Goal: Information Seeking & Learning: Compare options

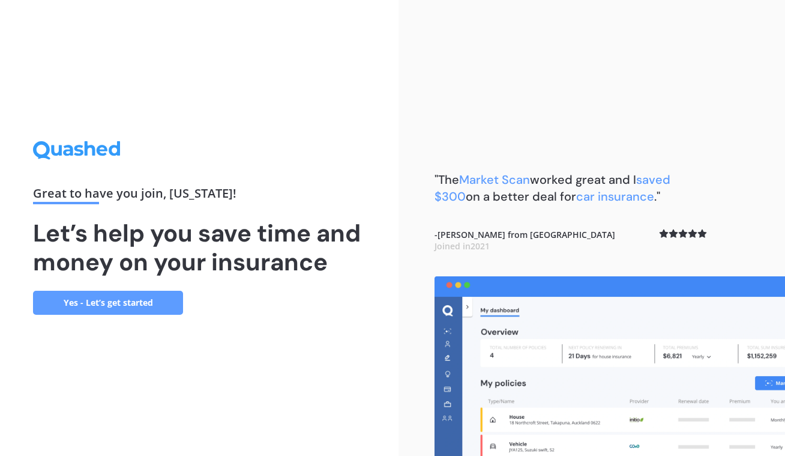
click at [154, 295] on link "Yes - Let’s get started" at bounding box center [108, 302] width 150 height 24
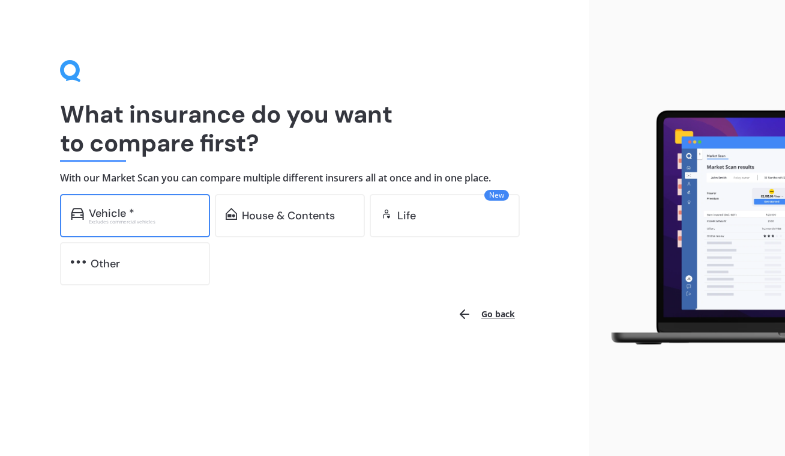
click at [160, 202] on div "Vehicle * Excludes commercial vehicles" at bounding box center [135, 215] width 150 height 43
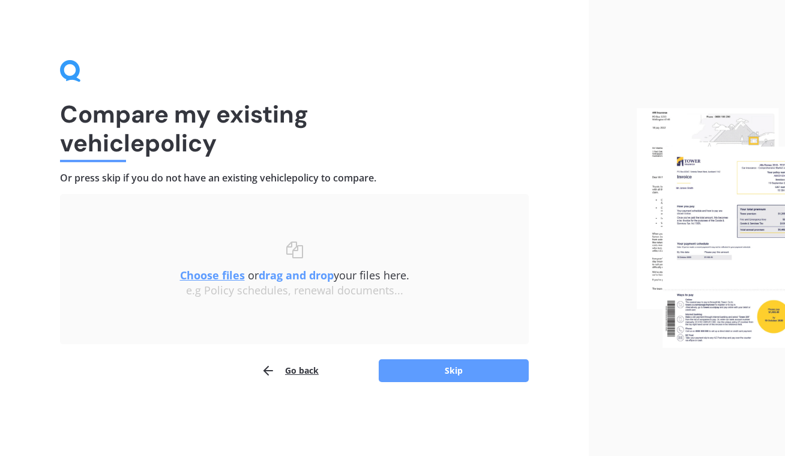
click at [224, 274] on u "Choose files" at bounding box center [212, 275] width 65 height 14
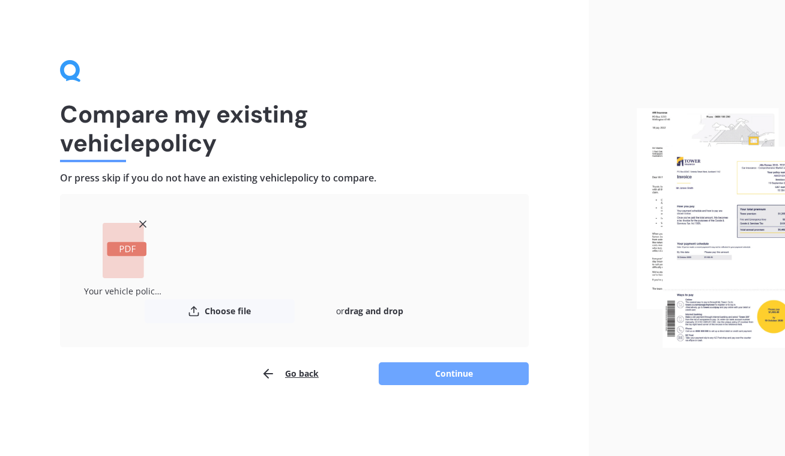
click at [478, 366] on button "Continue" at bounding box center [454, 373] width 150 height 23
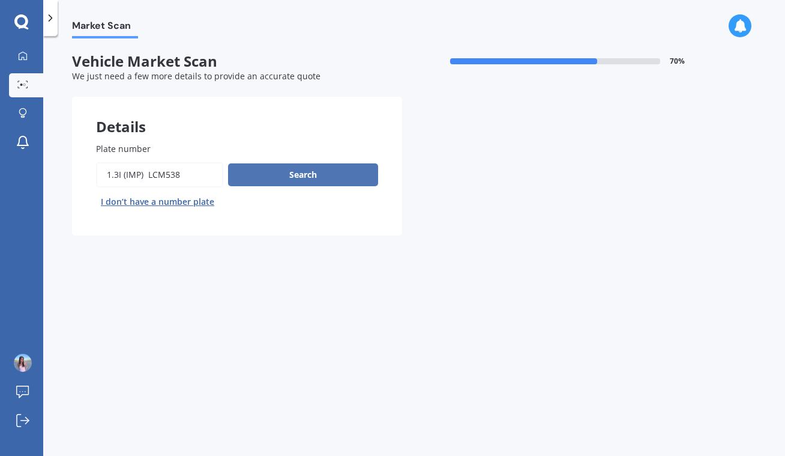
click at [345, 170] on button "Search" at bounding box center [303, 174] width 150 height 23
click at [167, 179] on input "Plate number" at bounding box center [159, 174] width 127 height 25
drag, startPoint x: 153, startPoint y: 171, endPoint x: 116, endPoint y: 170, distance: 37.2
click at [116, 170] on input "Plate number" at bounding box center [159, 174] width 127 height 25
type input "LCM538"
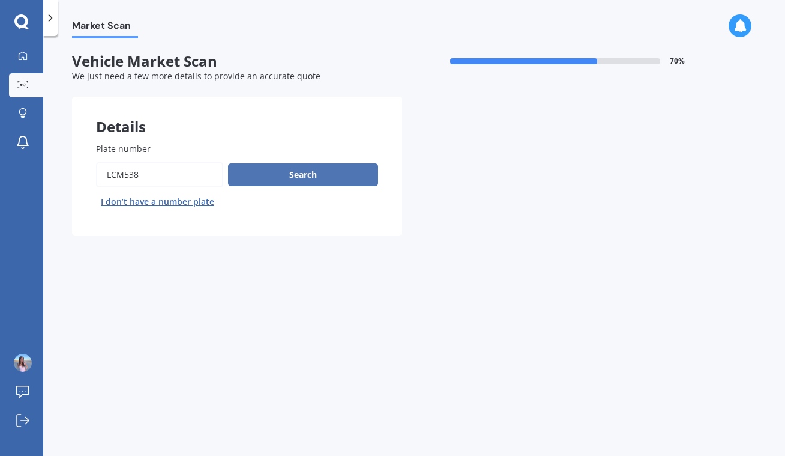
click at [320, 168] on button "Search" at bounding box center [303, 174] width 150 height 23
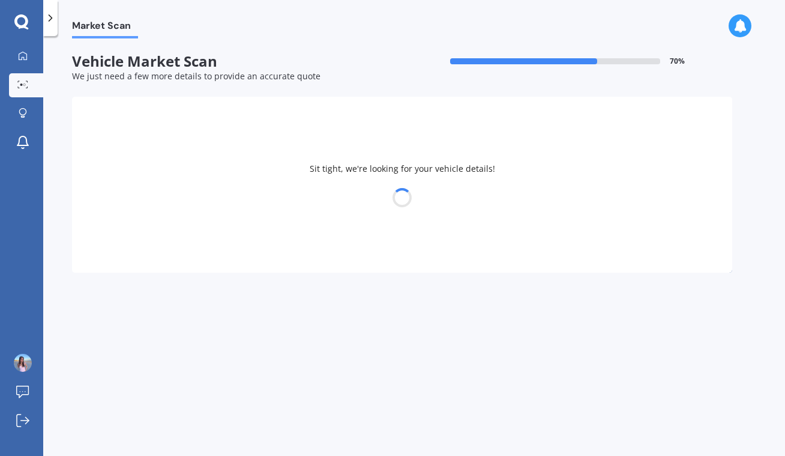
select select "HONDA"
select select "FIT"
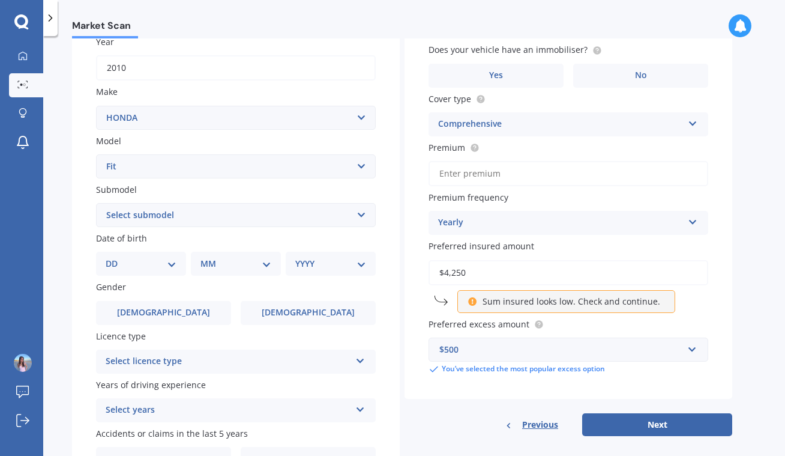
scroll to position [185, 0]
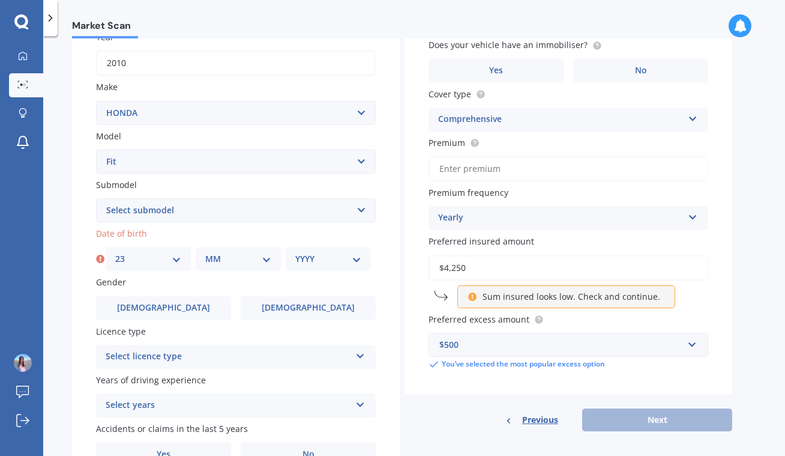
select select "24"
select select "05"
click at [313, 262] on div "YYYY 2025 2024 2023 2022 2021 2020 2019 2018 2017 2016 2015 2014 2013 2012 2011…" at bounding box center [328, 259] width 85 height 24
select select "2007"
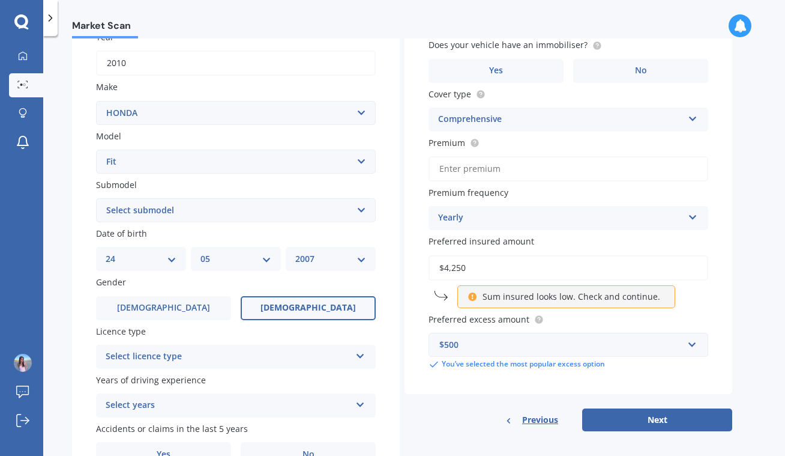
click at [273, 298] on label "[DEMOGRAPHIC_DATA]" at bounding box center [308, 308] width 135 height 24
click at [0, 0] on input "[DEMOGRAPHIC_DATA]" at bounding box center [0, 0] width 0 height 0
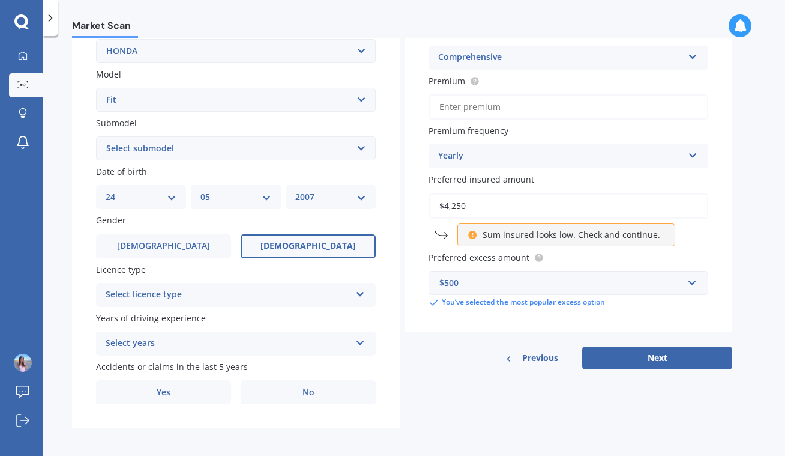
scroll to position [247, 0]
click at [270, 283] on div "Select licence type NZ Full NZ Restricted NZ Learners [GEOGRAPHIC_DATA] [GEOGRA…" at bounding box center [236, 295] width 280 height 24
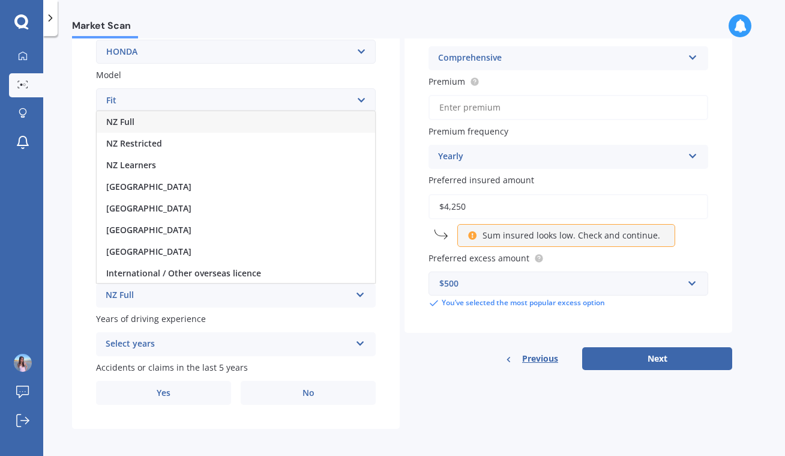
click at [157, 122] on div "NZ Full" at bounding box center [236, 122] width 278 height 22
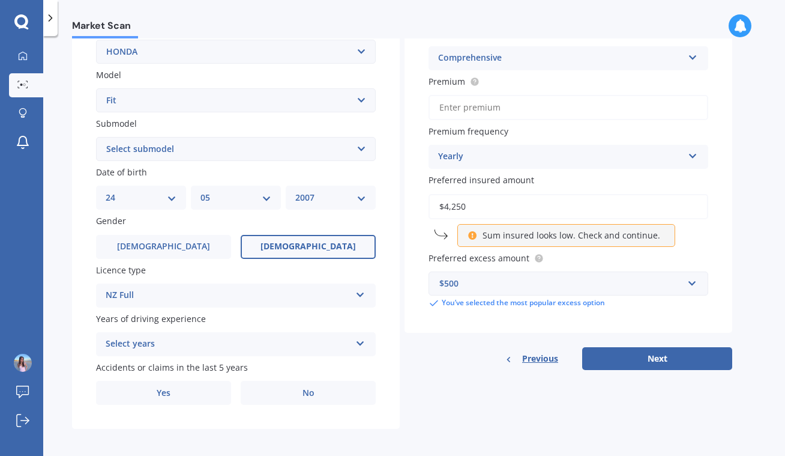
click at [164, 338] on div "Select years" at bounding box center [228, 344] width 245 height 14
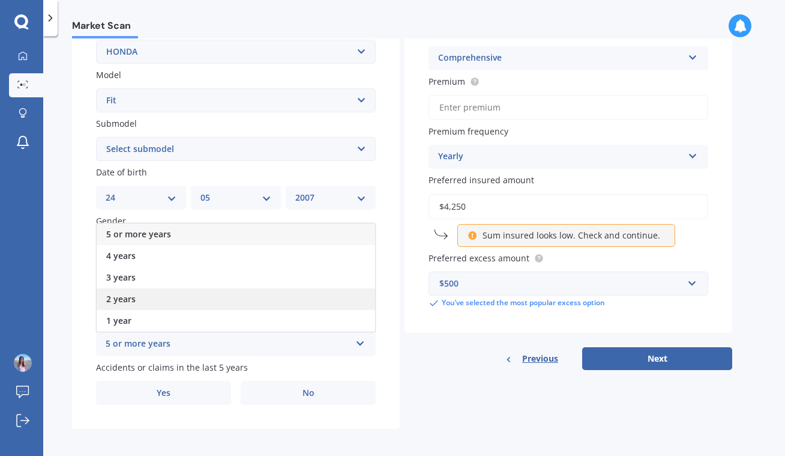
click at [149, 291] on div "2 years" at bounding box center [236, 299] width 278 height 22
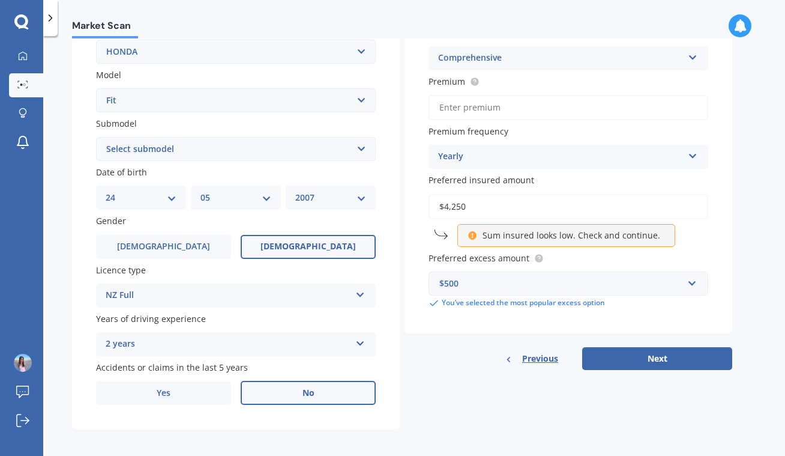
click at [275, 397] on label "No" at bounding box center [308, 392] width 135 height 24
click at [0, 0] on input "No" at bounding box center [0, 0] width 0 height 0
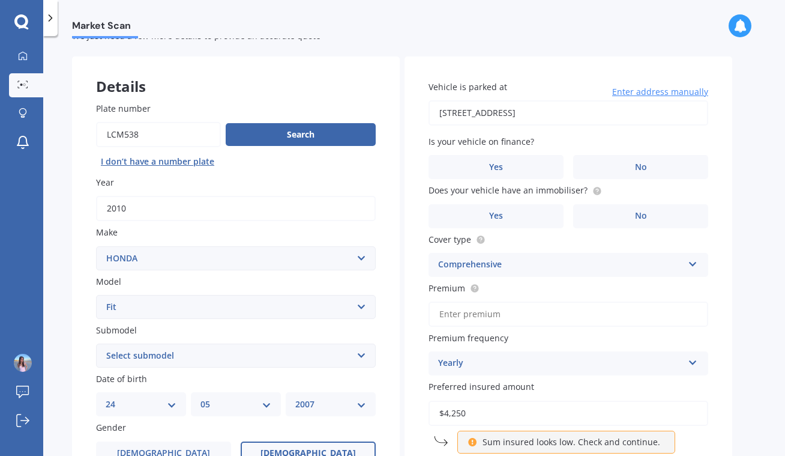
scroll to position [38, 0]
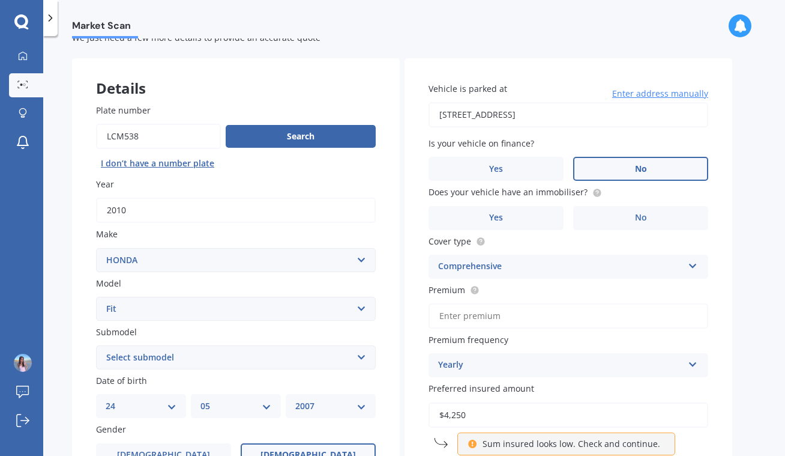
click at [637, 164] on span "No" at bounding box center [641, 169] width 12 height 10
click at [0, 0] on input "No" at bounding box center [0, 0] width 0 height 0
click at [593, 188] on circle at bounding box center [597, 192] width 8 height 8
click at [506, 211] on label "Yes" at bounding box center [496, 218] width 135 height 24
click at [0, 0] on input "Yes" at bounding box center [0, 0] width 0 height 0
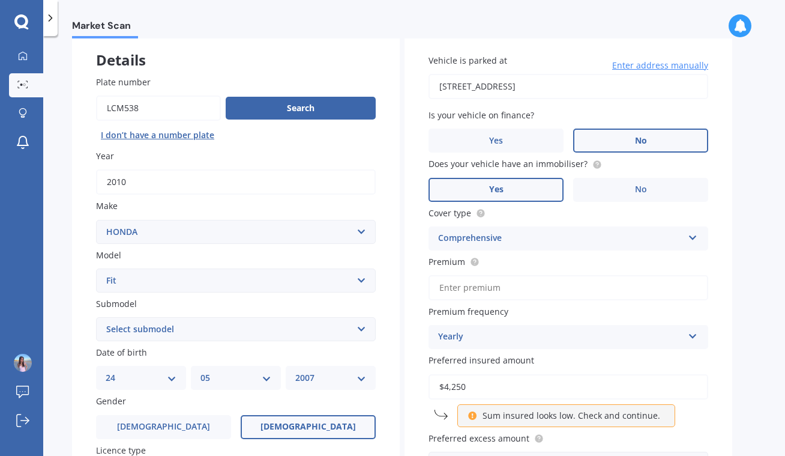
scroll to position [87, 0]
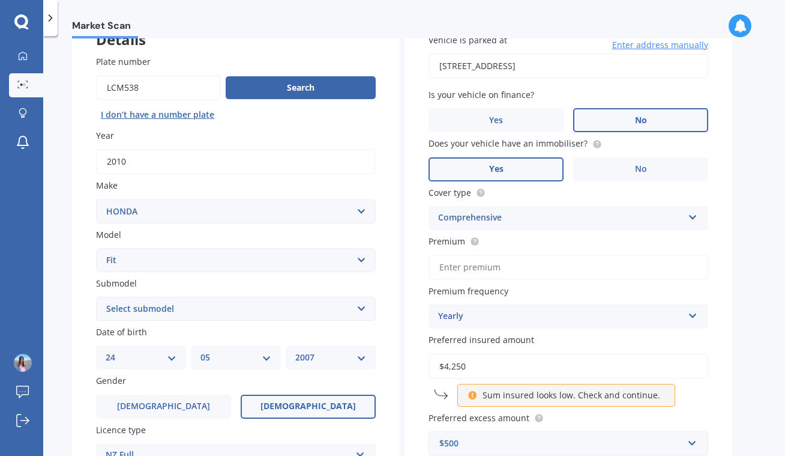
click at [610, 267] on input "Premium" at bounding box center [569, 266] width 280 height 25
click at [632, 309] on div "Yearly" at bounding box center [560, 316] width 245 height 14
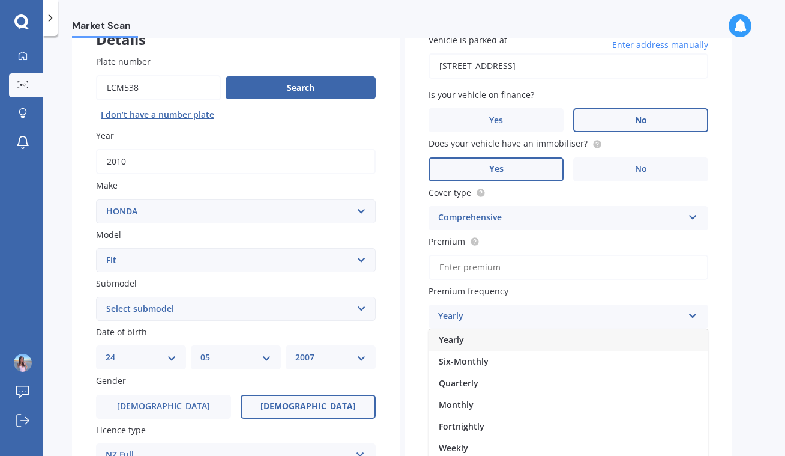
click at [723, 302] on div "Vehicle is parked at [STREET_ADDRESS] Enter address manually Is your vehicle on…" at bounding box center [569, 251] width 328 height 483
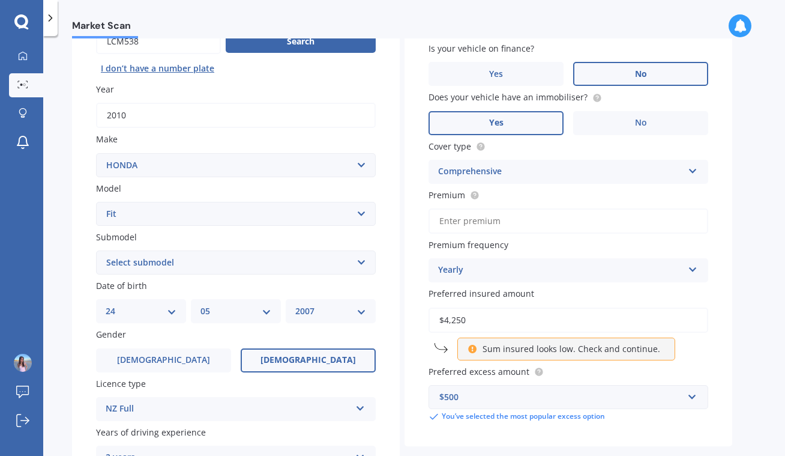
scroll to position [134, 0]
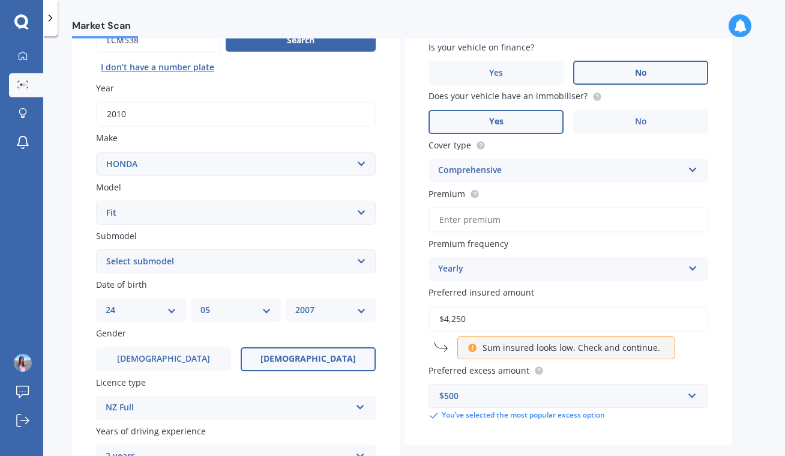
click at [576, 351] on div "Sum insured looks low. Check and continue." at bounding box center [566, 347] width 218 height 23
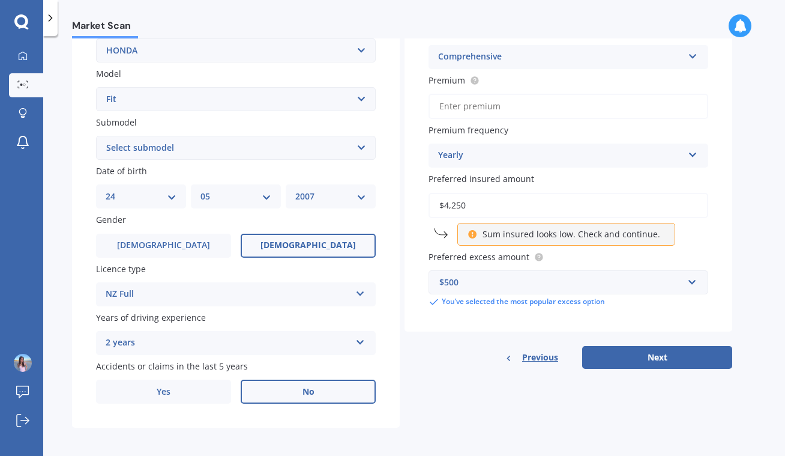
scroll to position [247, 0]
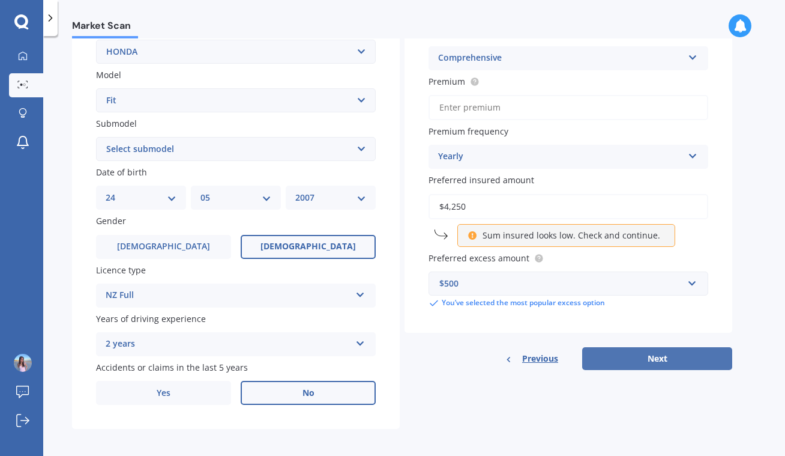
click at [618, 350] on button "Next" at bounding box center [657, 358] width 150 height 23
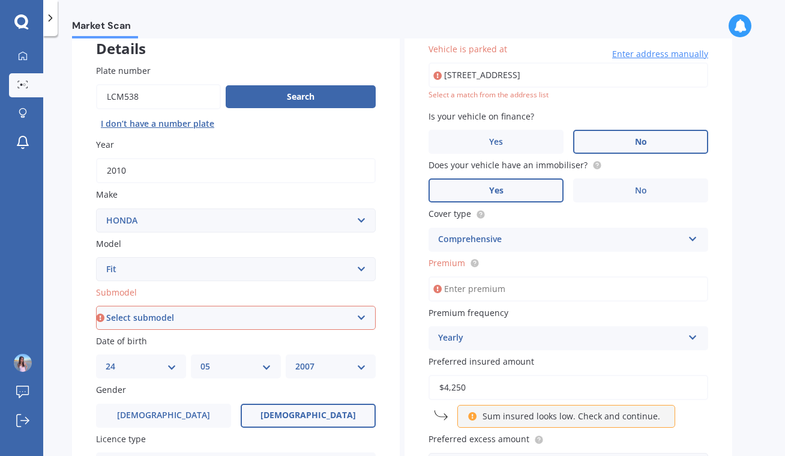
scroll to position [79, 0]
select select "PETROL"
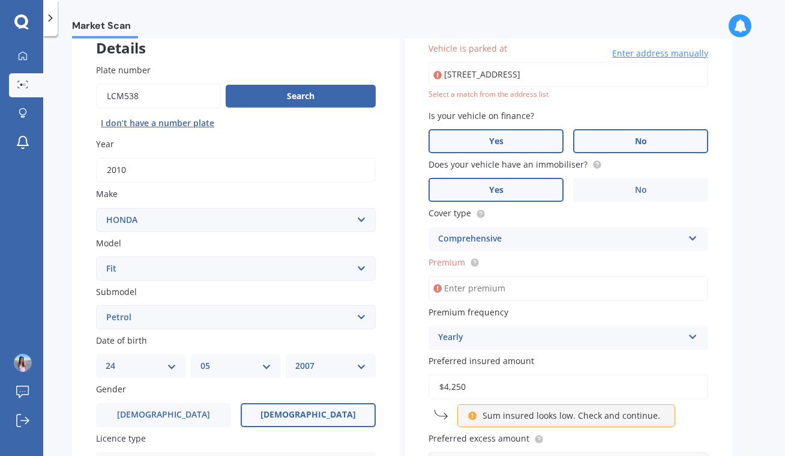
click at [438, 133] on label "Yes" at bounding box center [496, 141] width 135 height 24
click at [0, 0] on input "Yes" at bounding box center [0, 0] width 0 height 0
click at [626, 79] on input "[STREET_ADDRESS]" at bounding box center [569, 74] width 280 height 25
type input "[STREET_ADDRESS]"
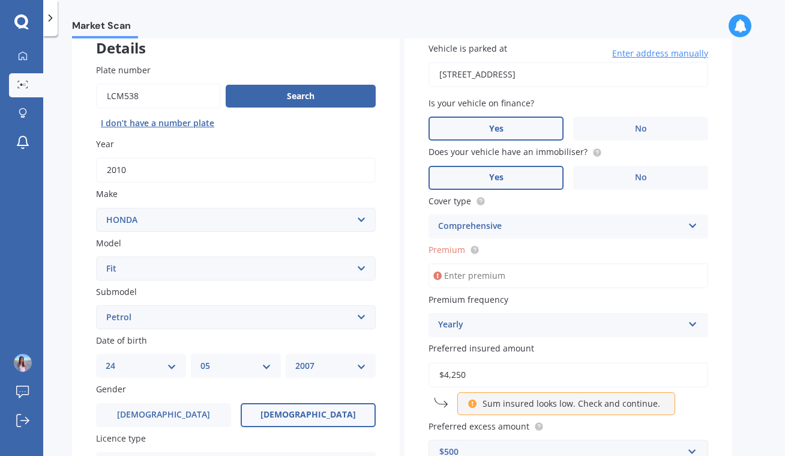
click at [510, 274] on input "Premium" at bounding box center [569, 275] width 280 height 25
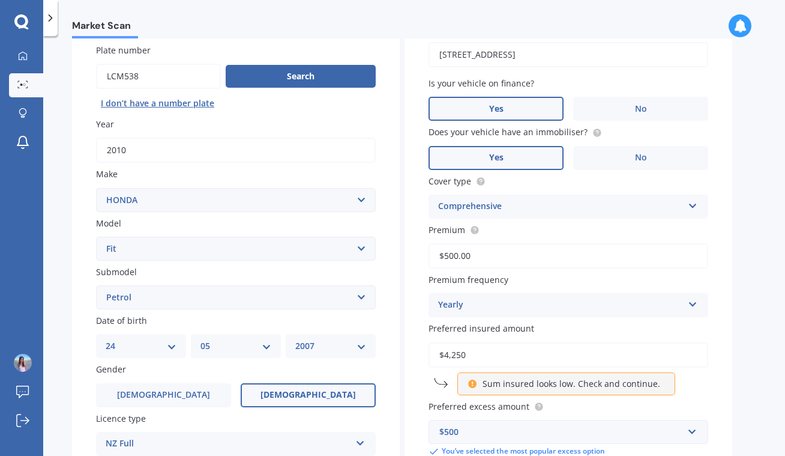
type input "$500.00"
click at [738, 199] on div "Market Scan Vehicle Market Scan 70 % We just need a few more details to provide…" at bounding box center [414, 248] width 742 height 420
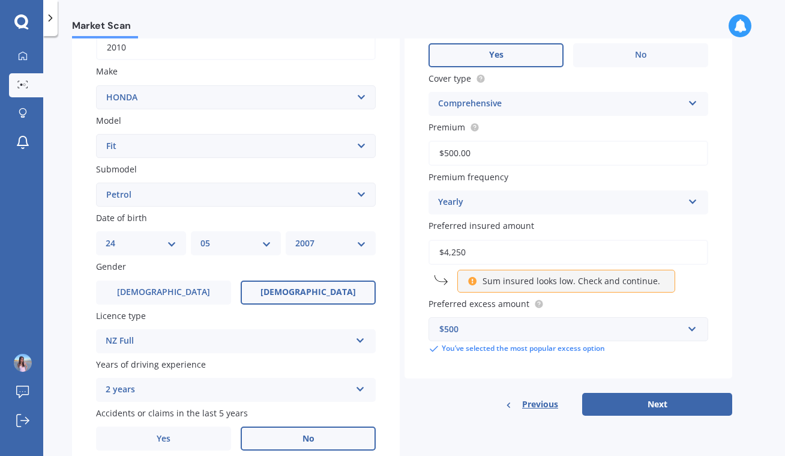
scroll to position [215, 0]
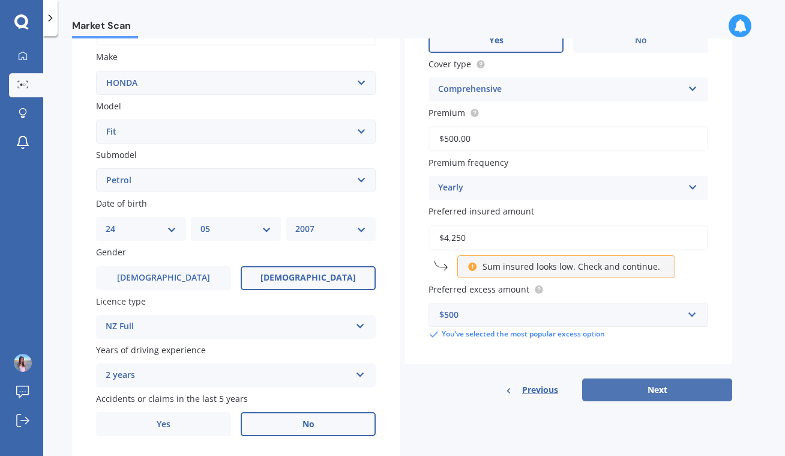
click at [647, 384] on button "Next" at bounding box center [657, 389] width 150 height 23
select select "24"
select select "05"
select select "2007"
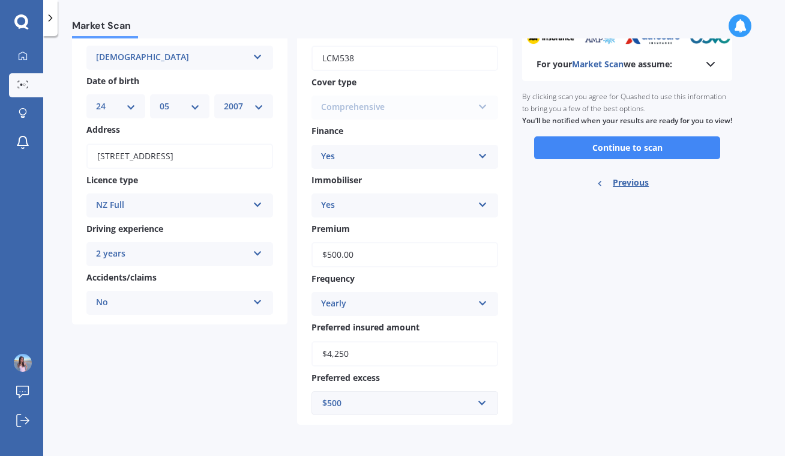
scroll to position [0, 0]
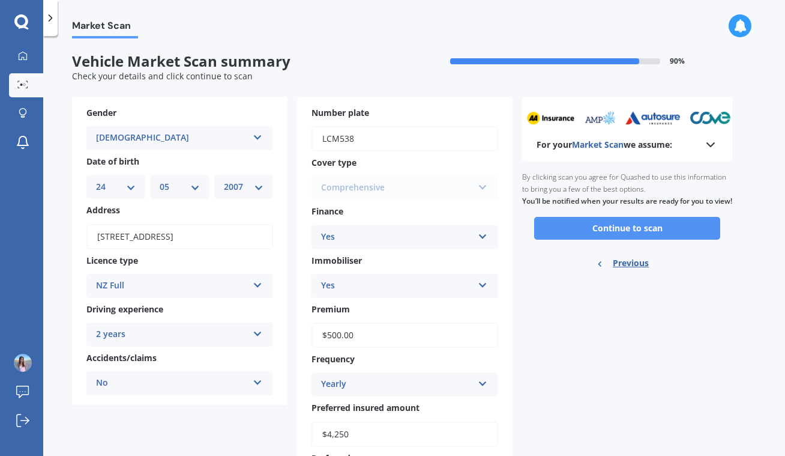
click at [561, 235] on button "Continue to scan" at bounding box center [627, 228] width 186 height 23
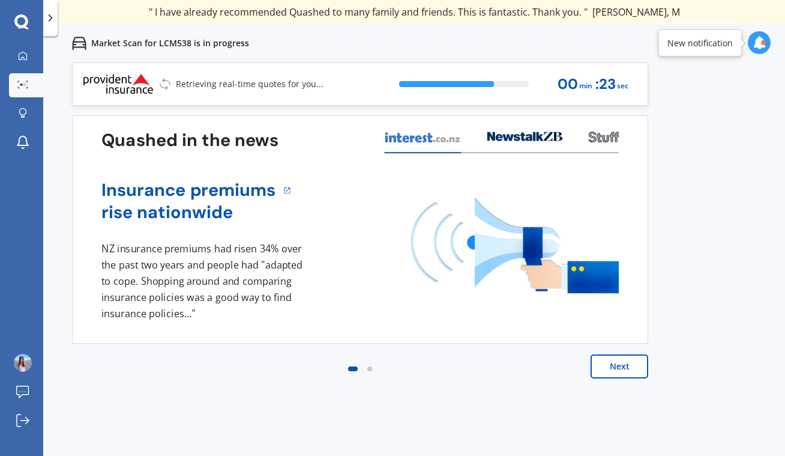
click at [642, 1] on div "" Useful tool to check whether our current prices are competitive - which they …" at bounding box center [414, 12] width 742 height 24
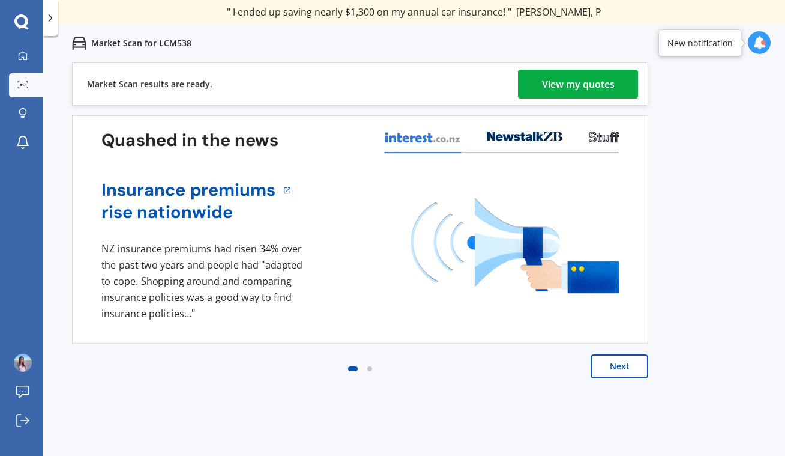
click at [603, 95] on div "View my quotes" at bounding box center [578, 84] width 73 height 29
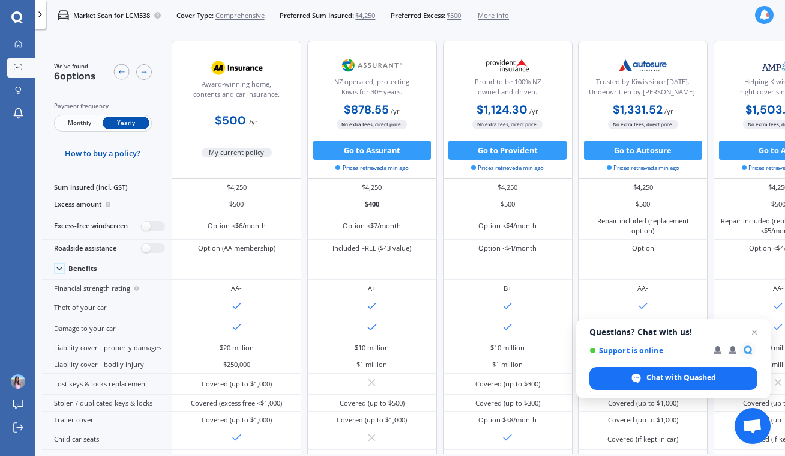
click at [84, 127] on span "Monthly" at bounding box center [79, 122] width 47 height 13
click at [753, 326] on span "Close chat" at bounding box center [754, 332] width 15 height 15
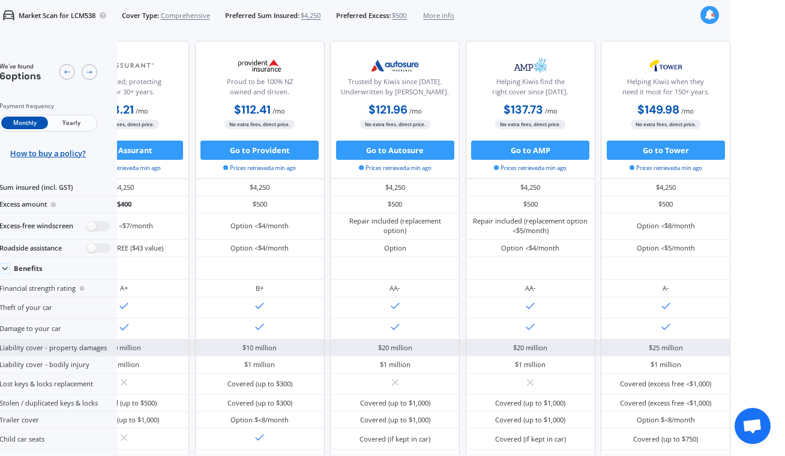
scroll to position [0, 100]
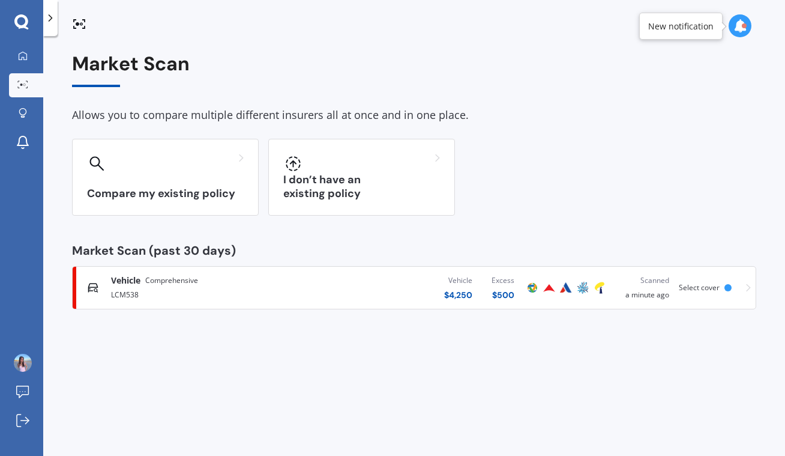
click at [531, 84] on div "Market Scan" at bounding box center [414, 70] width 684 height 34
click at [329, 283] on div "Vehicle $ 4,250 Excess $ 500" at bounding box center [414, 287] width 218 height 36
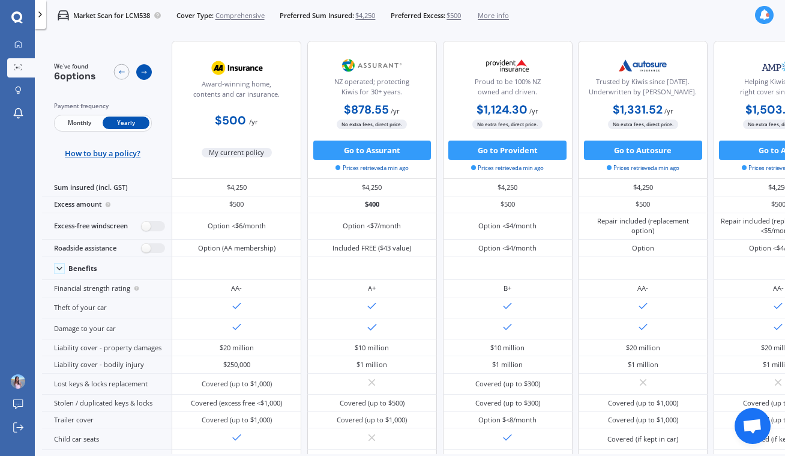
click at [149, 70] on div at bounding box center [144, 72] width 16 height 16
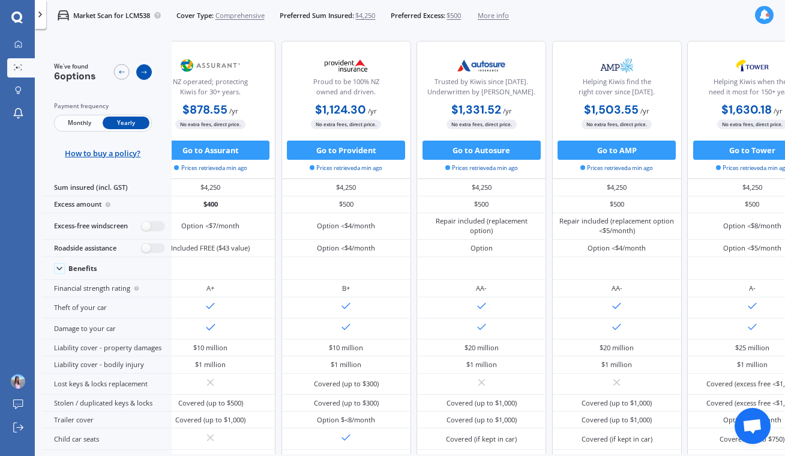
click at [149, 69] on div at bounding box center [144, 72] width 16 height 16
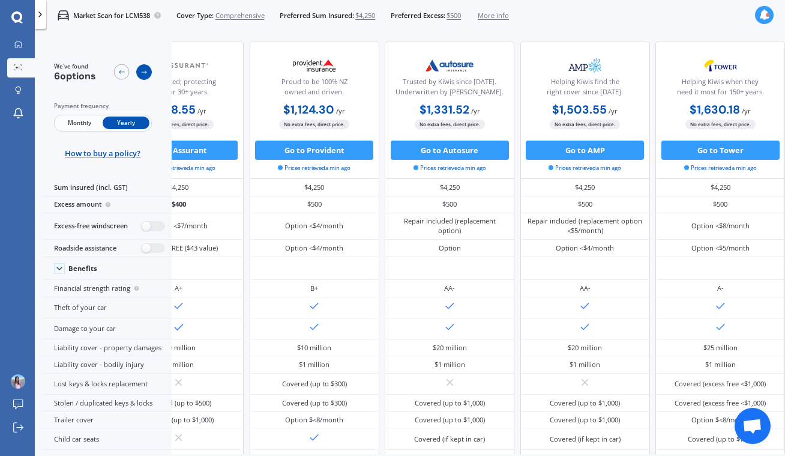
click at [146, 69] on icon at bounding box center [144, 72] width 8 height 8
click at [118, 70] on icon at bounding box center [122, 72] width 8 height 8
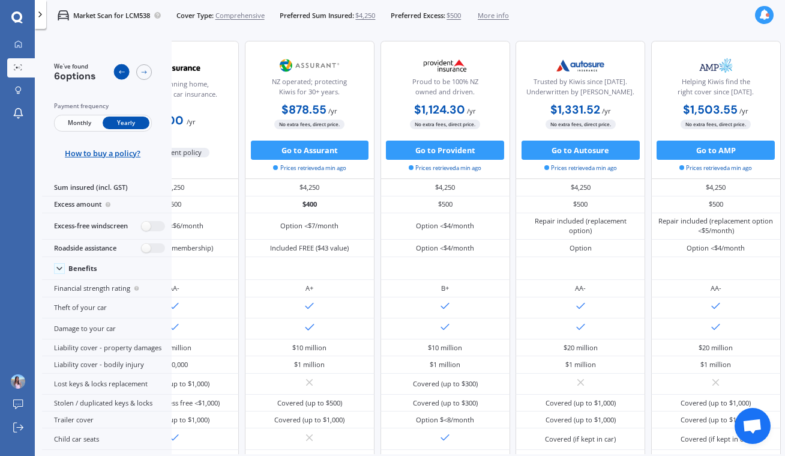
scroll to position [0, 45]
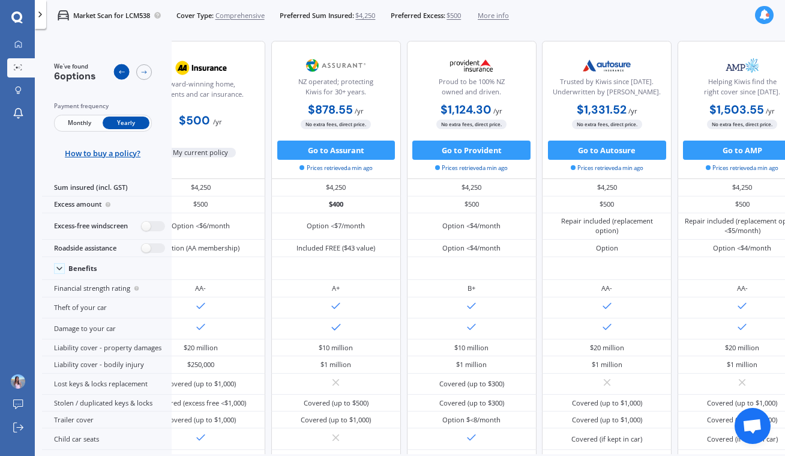
click at [118, 70] on icon at bounding box center [122, 72] width 8 height 8
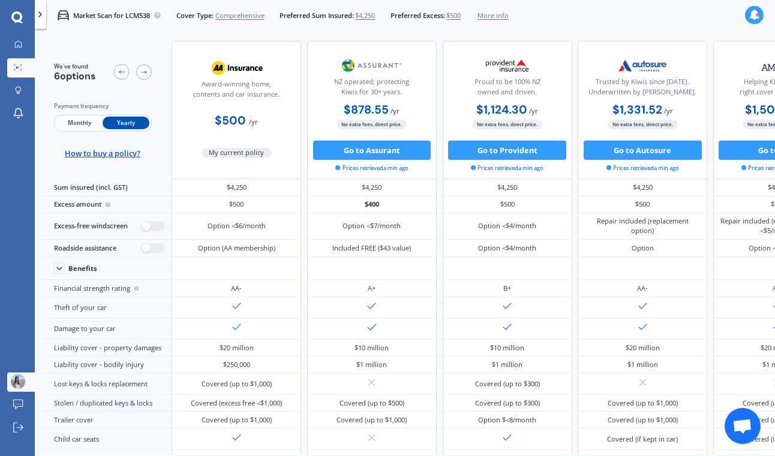
click at [16, 377] on img at bounding box center [18, 381] width 14 height 14
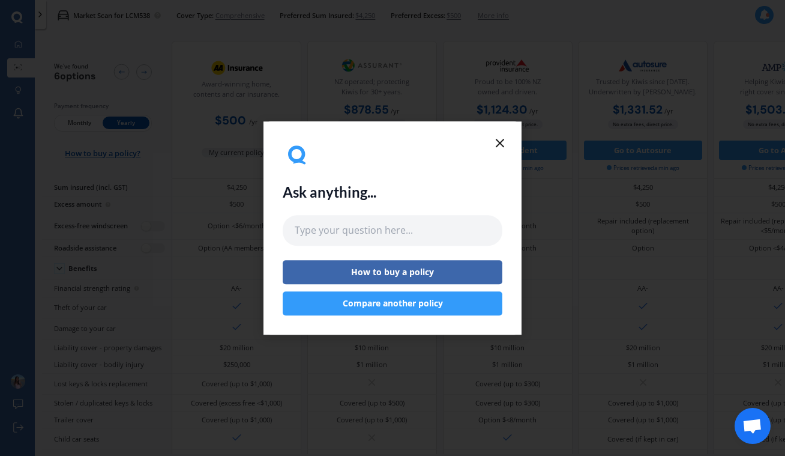
click at [504, 137] on icon at bounding box center [500, 143] width 14 height 14
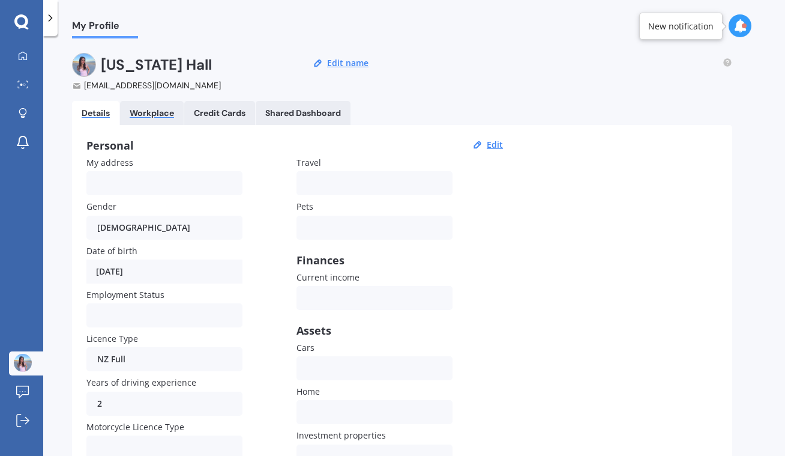
click at [161, 113] on div "Workplace" at bounding box center [152, 113] width 44 height 10
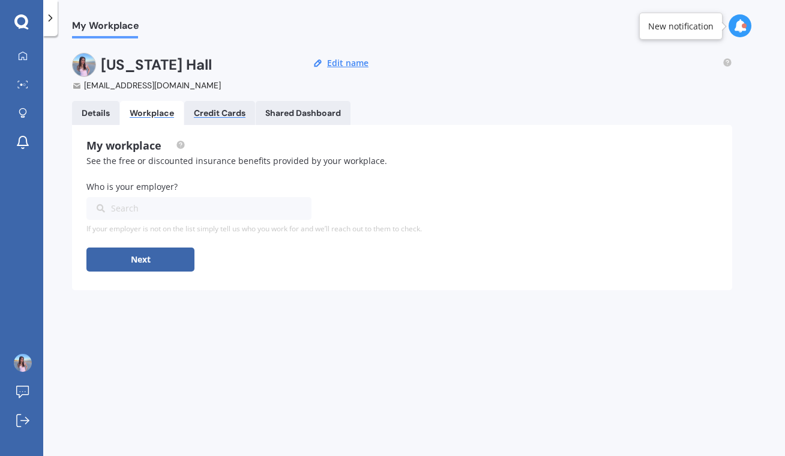
click at [215, 110] on div "Credit Cards" at bounding box center [220, 113] width 52 height 10
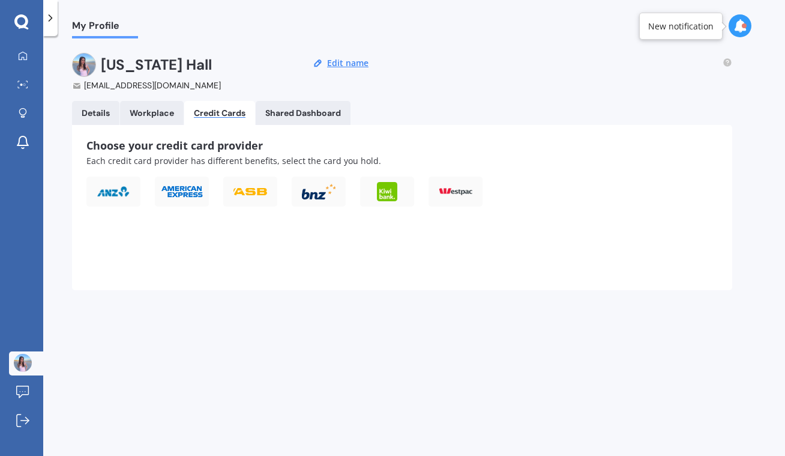
click at [284, 107] on Dashboard "Shared Dashboard" at bounding box center [303, 113] width 95 height 24
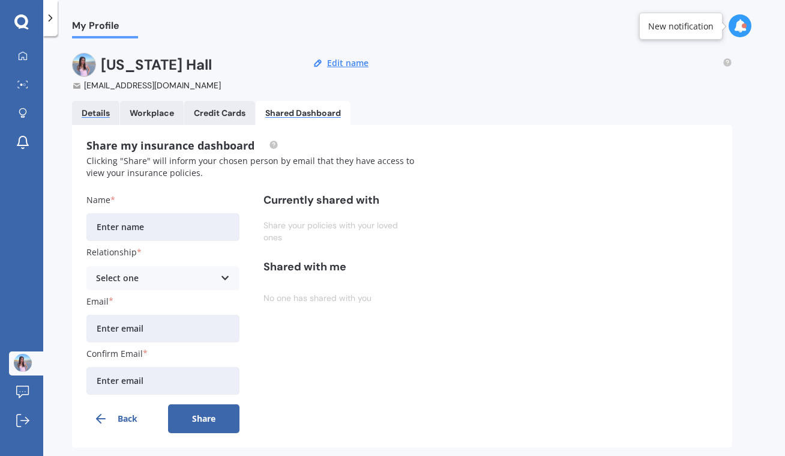
click at [92, 110] on div "Details" at bounding box center [96, 113] width 28 height 10
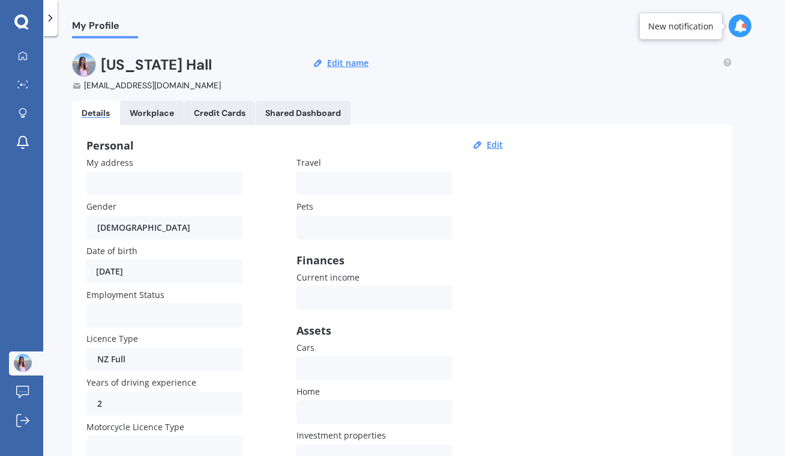
click at [25, 14] on div "My Dashboard Market Scan Explore insurance Notifications [US_STATE][PERSON_NAME…" at bounding box center [21, 228] width 43 height 456
click at [43, 15] on div "My Dashboard Market Scan Explore insurance Notifications [US_STATE][PERSON_NAME…" at bounding box center [21, 228] width 43 height 456
click at [47, 15] on icon at bounding box center [50, 18] width 12 height 12
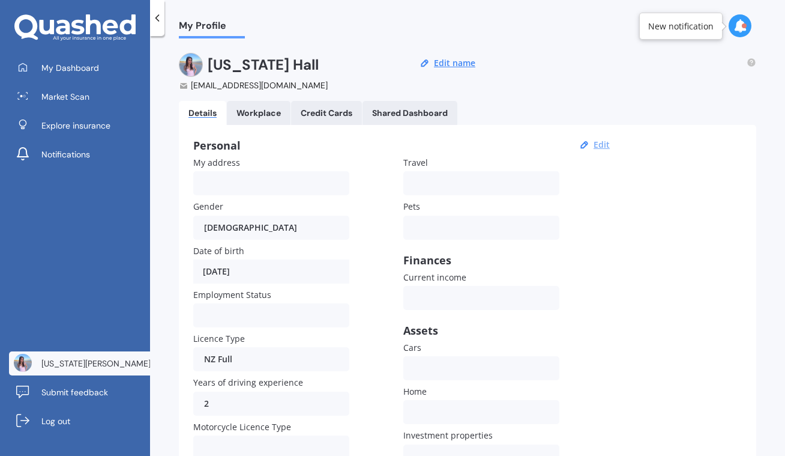
click at [598, 139] on button "Edit" at bounding box center [601, 144] width 23 height 11
select select "24"
select select "05"
select select "2007"
click at [596, 145] on button "Save" at bounding box center [601, 144] width 26 height 11
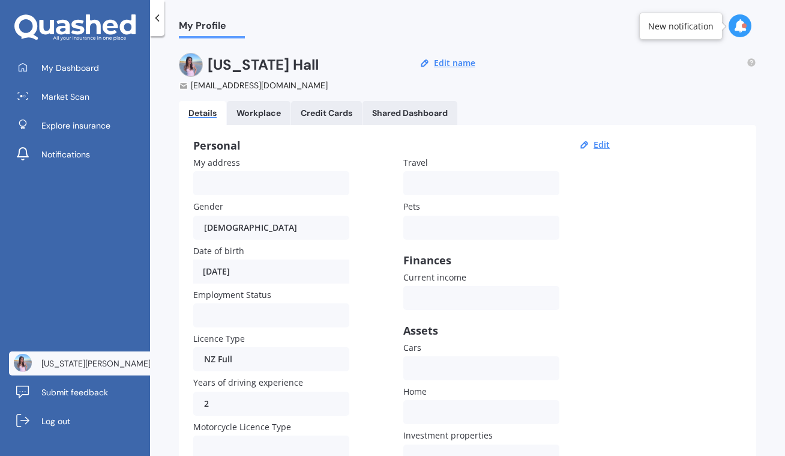
click at [70, 375] on div "[US_STATE][PERSON_NAME] Submit feedback Log out" at bounding box center [75, 394] width 150 height 122
click at [69, 387] on span "Submit feedback" at bounding box center [74, 392] width 67 height 12
